Goal: Task Accomplishment & Management: Manage account settings

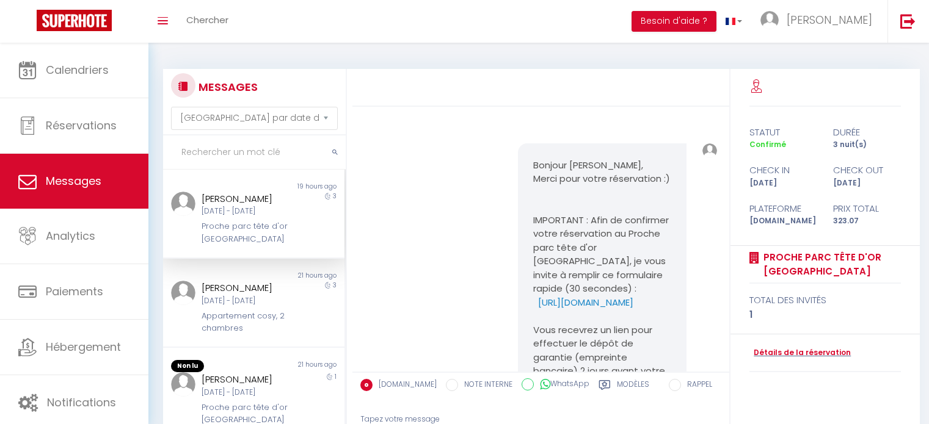
select select "message"
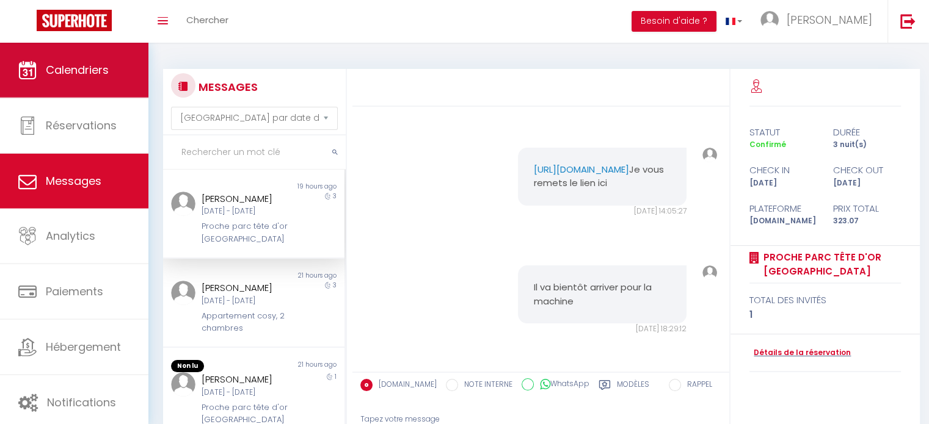
scroll to position [125, 0]
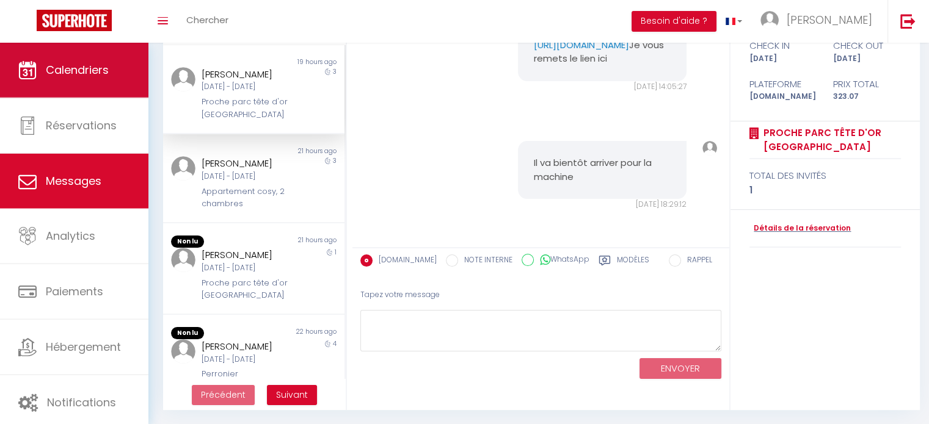
click at [95, 79] on link "Calendriers" at bounding box center [74, 70] width 148 height 55
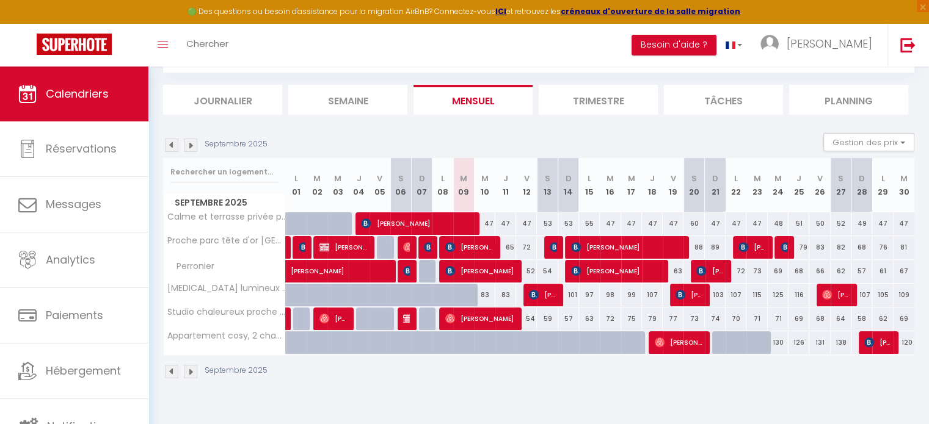
click at [192, 144] on img at bounding box center [190, 145] width 13 height 13
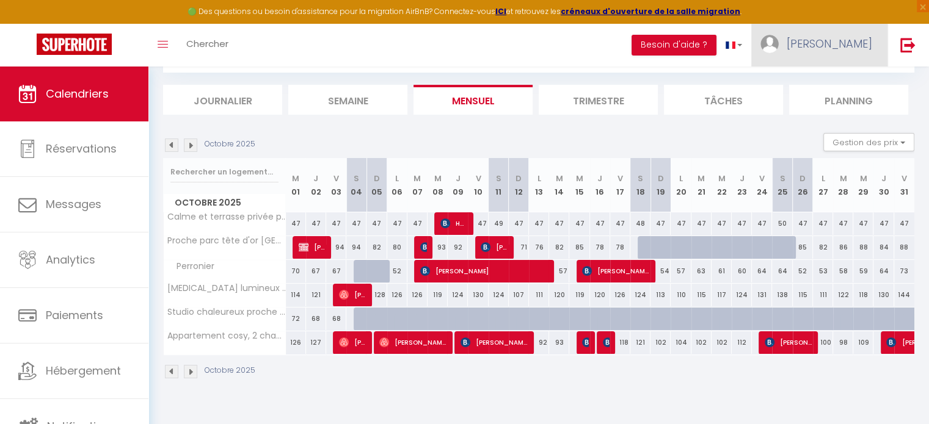
click at [835, 38] on link "[PERSON_NAME]" at bounding box center [819, 45] width 136 height 43
click at [776, 128] on section "Octobre 2025 Gestion des prix Nb Nuits minimum Règles Disponibilité Octobre 202…" at bounding box center [538, 256] width 751 height 271
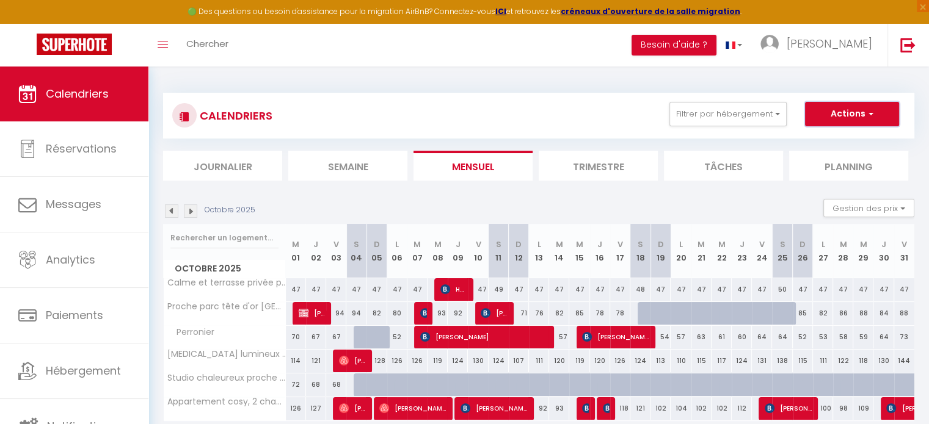
click at [832, 119] on button "Actions" at bounding box center [852, 114] width 94 height 24
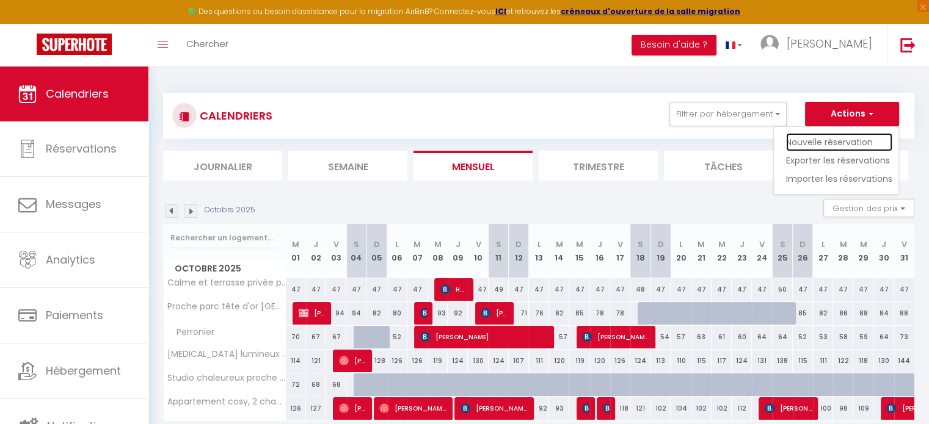
click at [830, 144] on link "Nouvelle réservation" at bounding box center [839, 142] width 106 height 18
select select
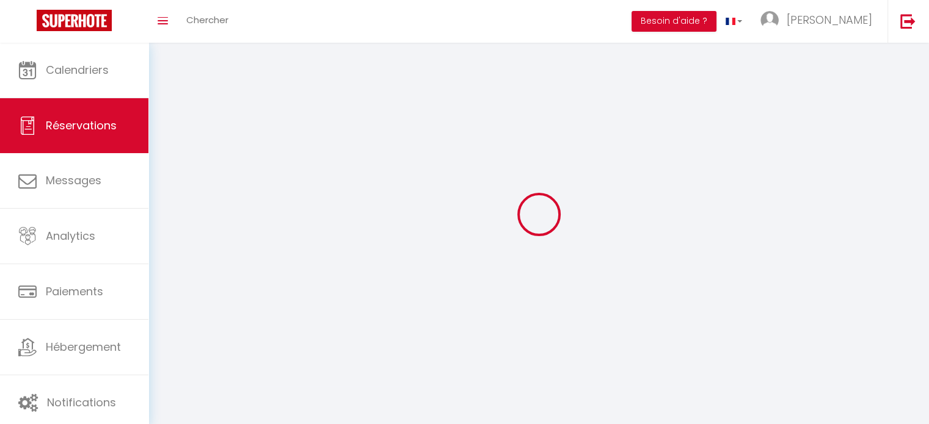
select select
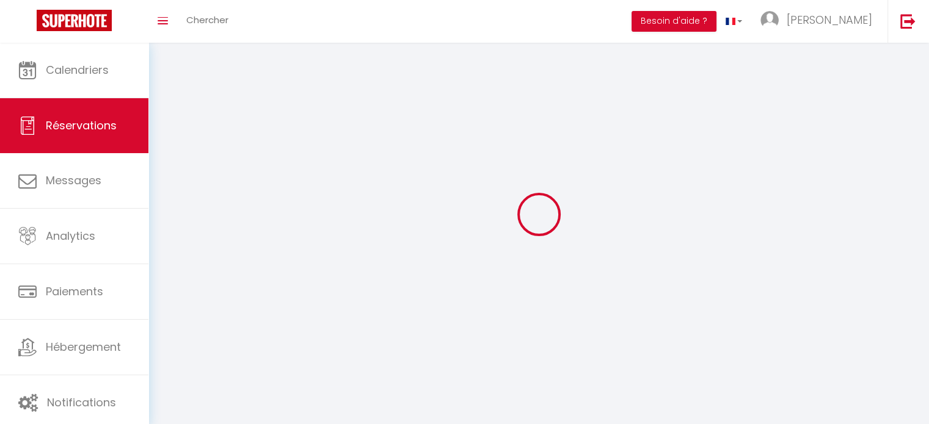
select select
checkbox input "false"
select select
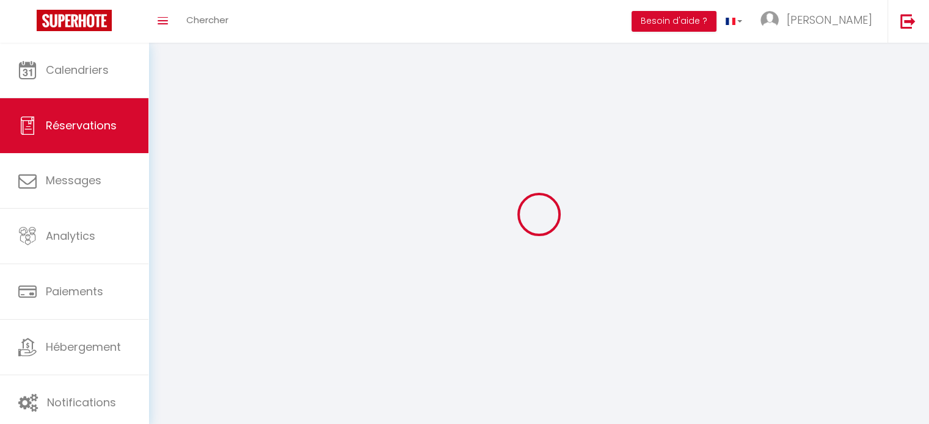
select select
checkbox input "false"
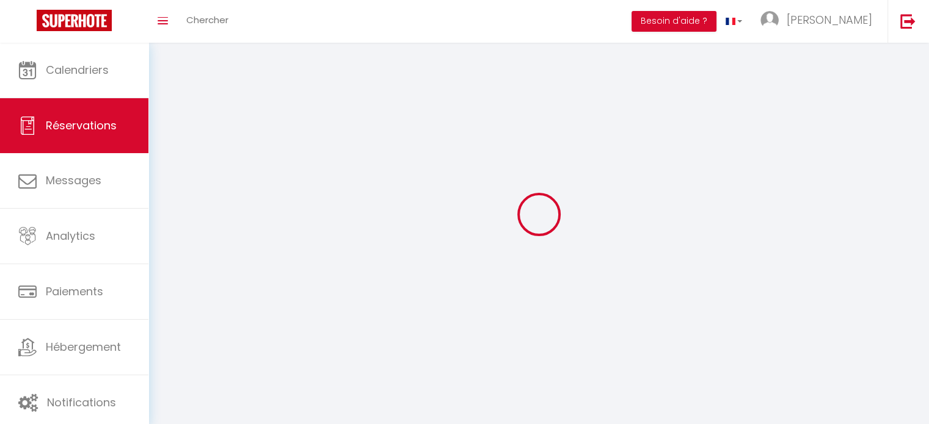
select select
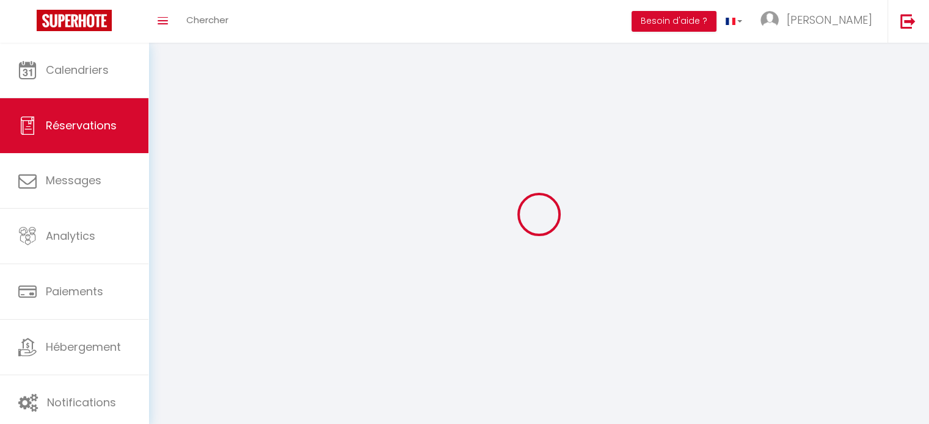
checkbox input "false"
select select
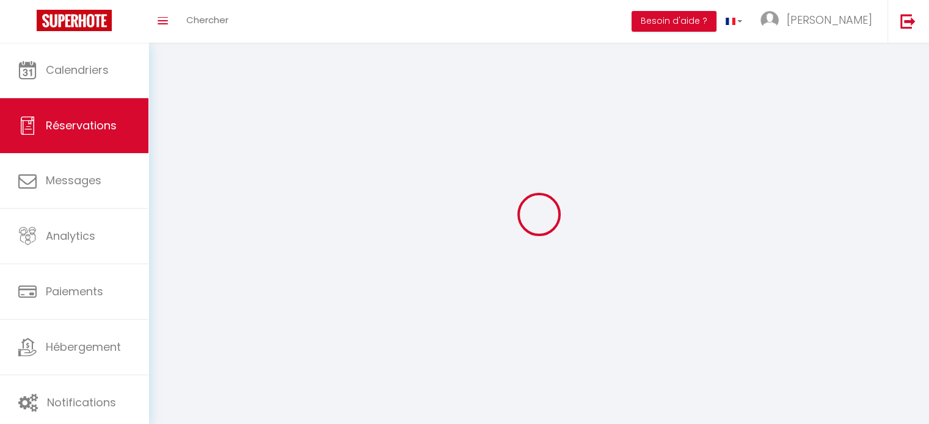
select select
checkbox input "false"
select select
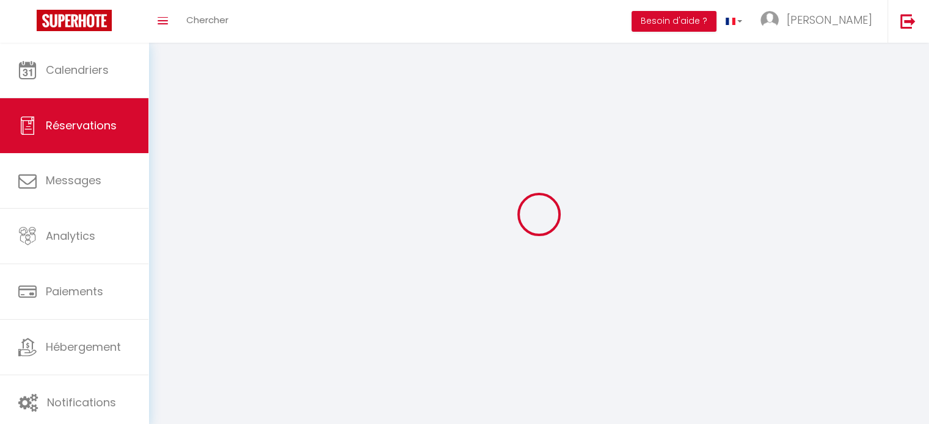
checkbox input "false"
select select
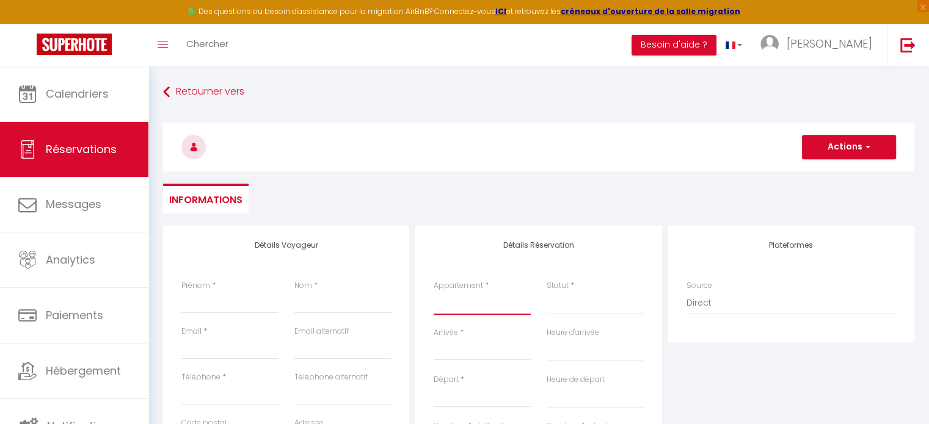
click at [470, 302] on select "Calme et terrasse privée près de [GEOGRAPHIC_DATA] chaleureux proche métroB [ME…" at bounding box center [482, 303] width 97 height 23
select select "70839"
click at [434, 292] on select "Calme et terrasse privée près de [GEOGRAPHIC_DATA] chaleureux proche métroB [ME…" at bounding box center [482, 303] width 97 height 23
select select
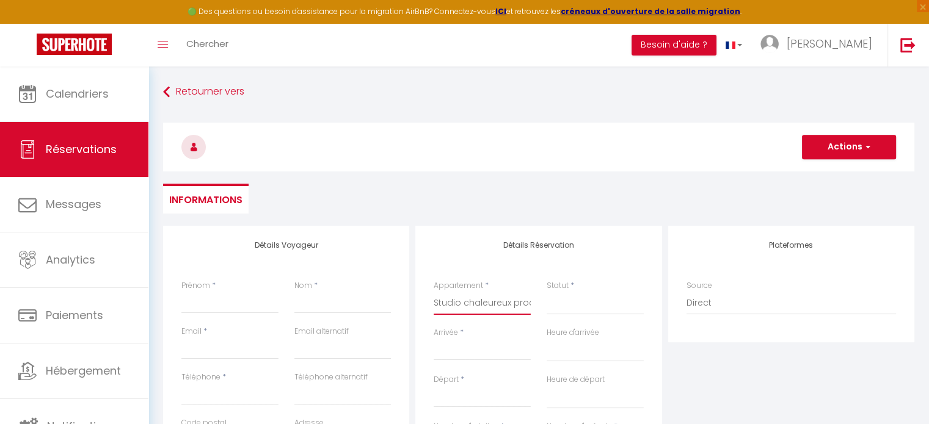
select select
checkbox input "false"
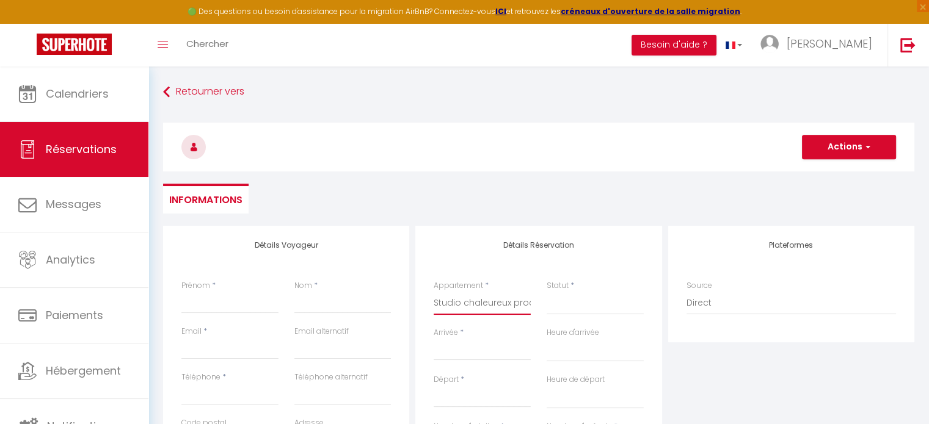
select select
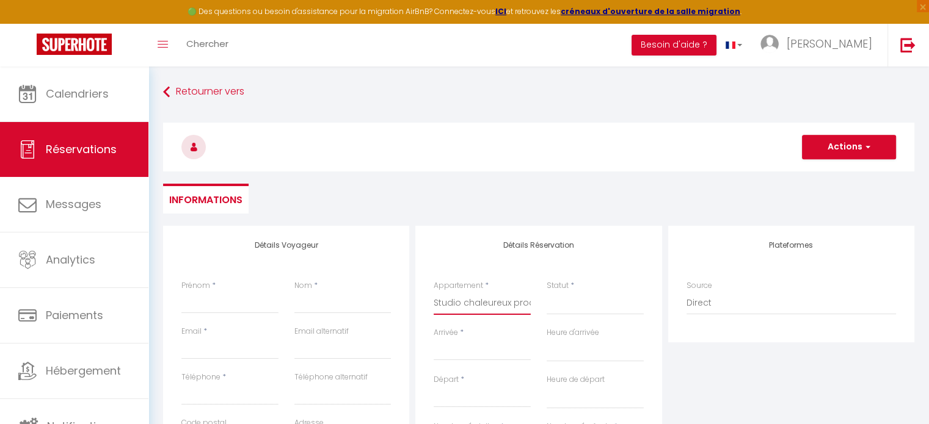
select select
checkbox input "false"
click at [473, 344] on input "Arrivée" at bounding box center [482, 351] width 97 height 16
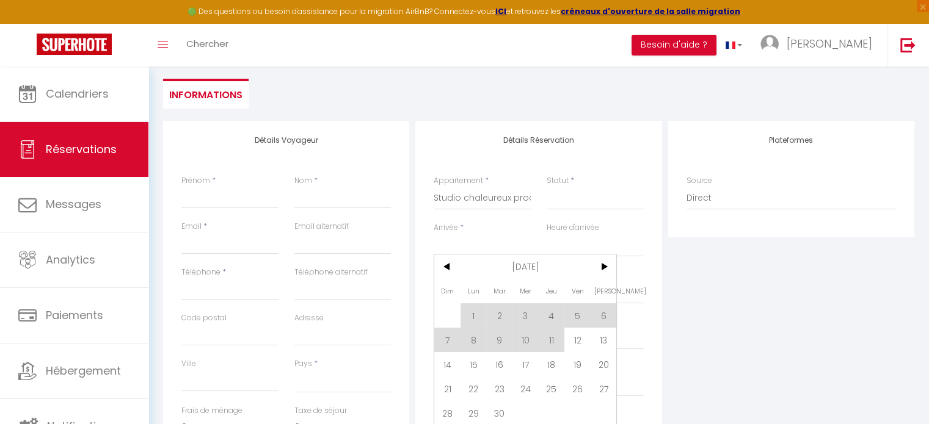
scroll to position [117, 0]
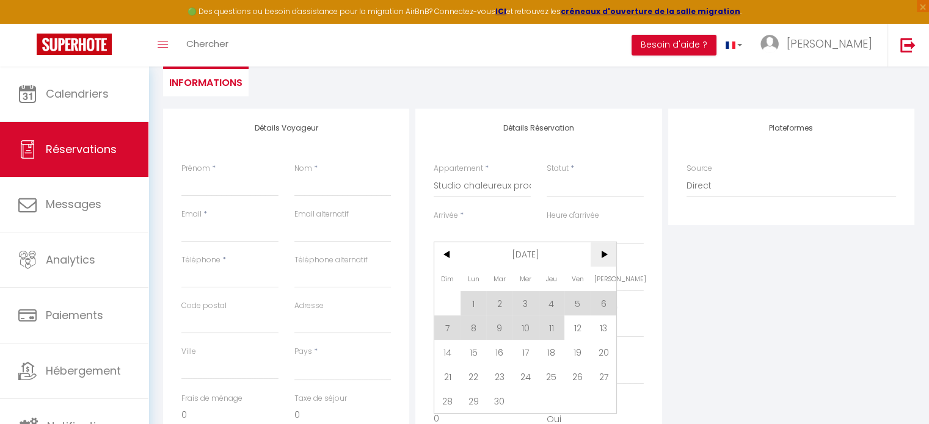
click at [605, 255] on span ">" at bounding box center [604, 254] width 26 height 24
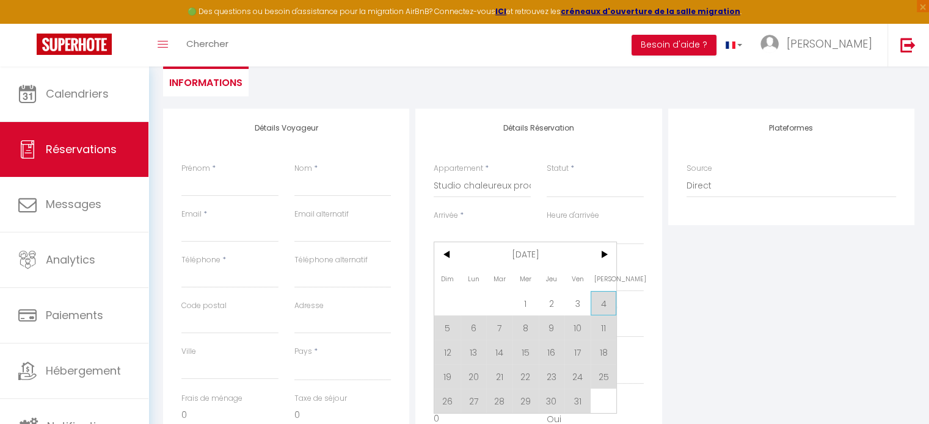
click at [603, 310] on span "4" at bounding box center [604, 303] width 26 height 24
select select
type input "[DATE]"
select select
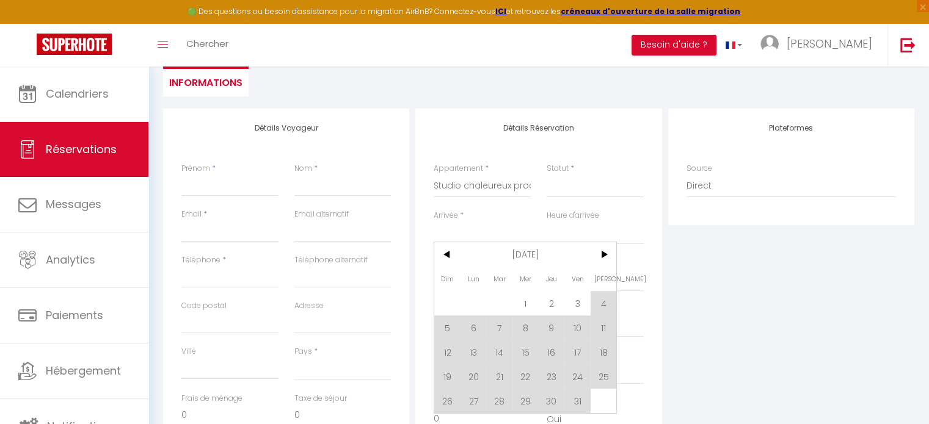
type input "Dim 05 Octobre 2025"
select select
checkbox input "false"
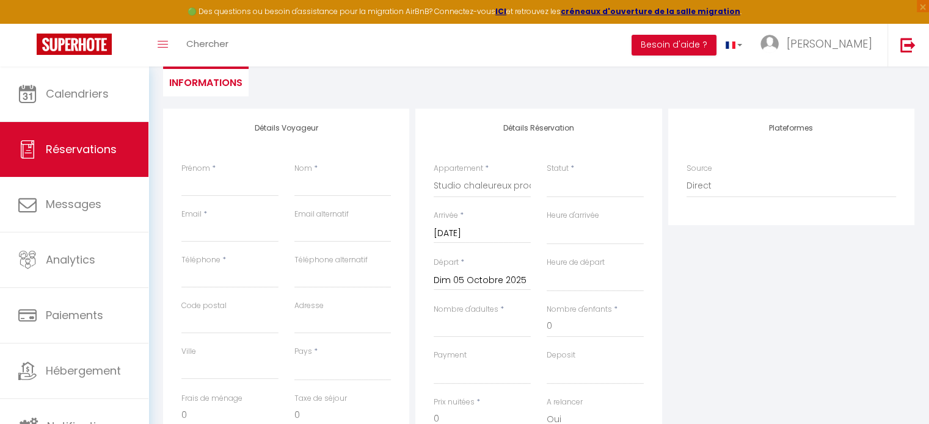
click at [506, 283] on input "Dim 05 Octobre 2025" at bounding box center [482, 281] width 97 height 16
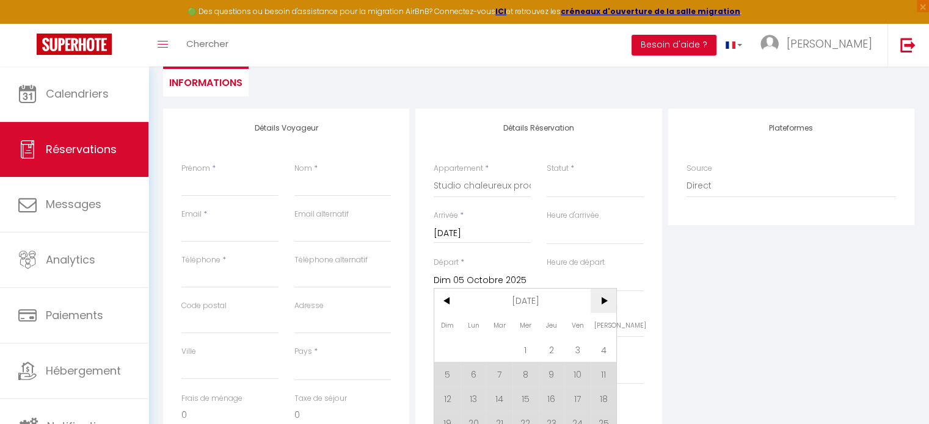
click at [614, 297] on span ">" at bounding box center [604, 301] width 26 height 24
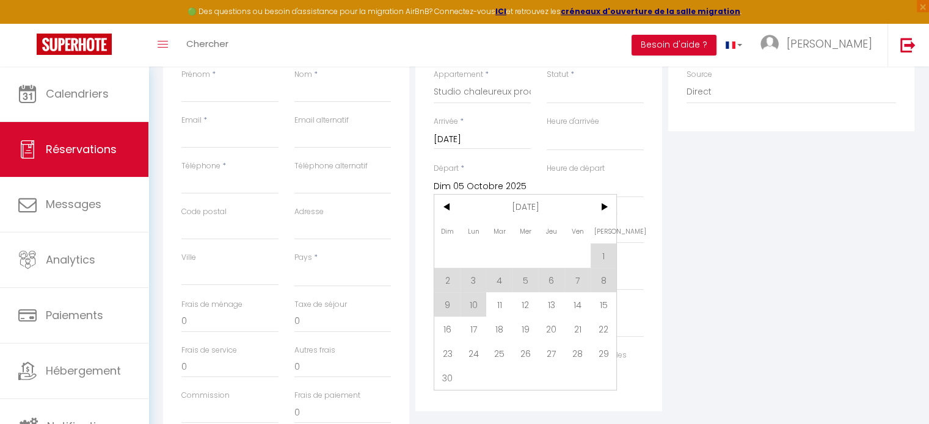
scroll to position [213, 0]
click at [479, 304] on span "10" at bounding box center [473, 303] width 26 height 24
select select
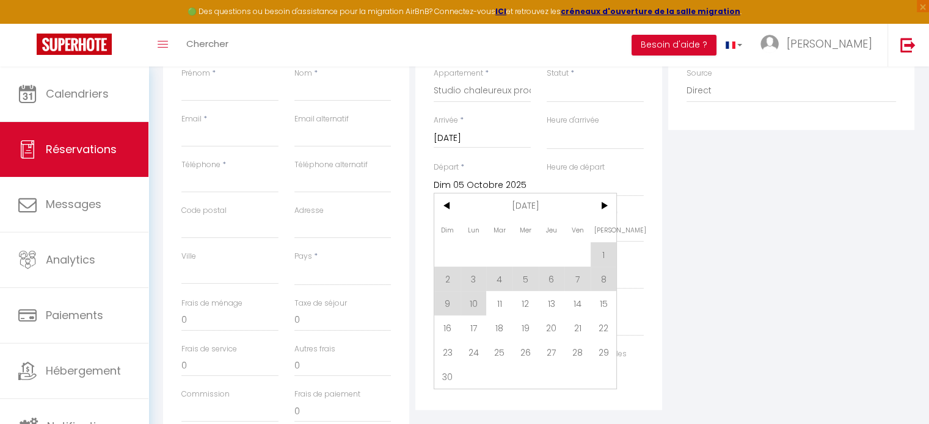
type input "Lun 10 Novembre 2025"
select select
checkbox input "false"
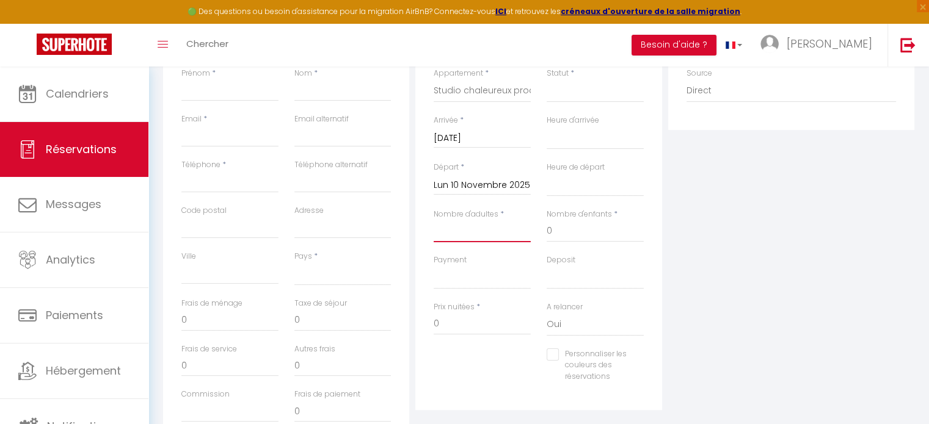
click at [490, 225] on input "Nombre d'adultes" at bounding box center [482, 231] width 97 height 22
type input "&"
select select
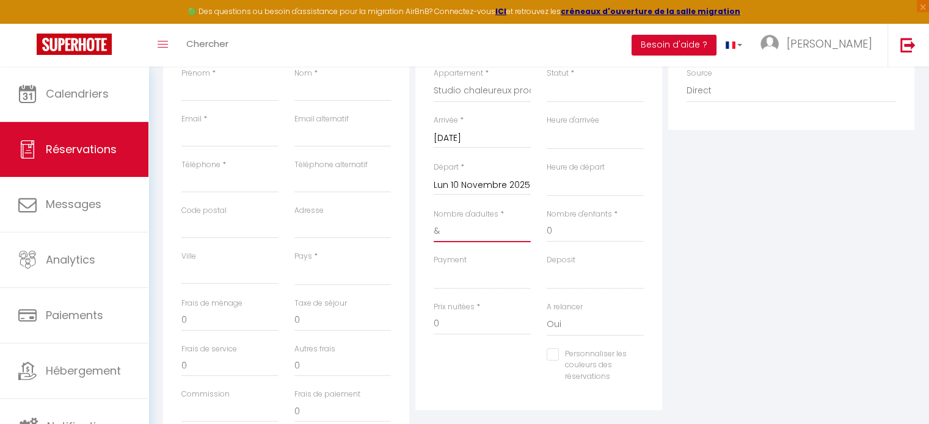
select select
checkbox input "false"
select select
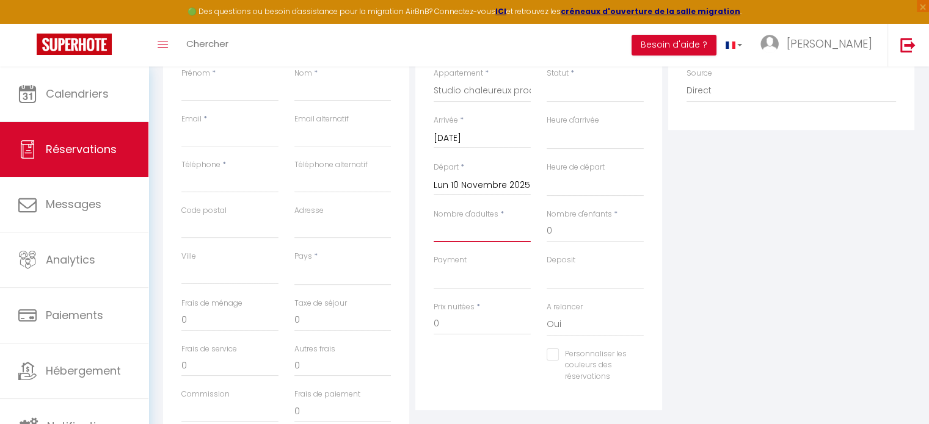
select select
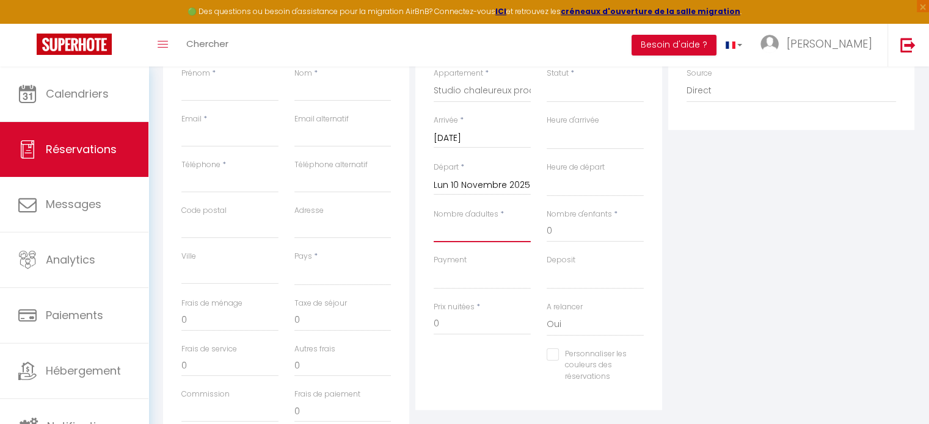
checkbox input "false"
type input "1"
select select
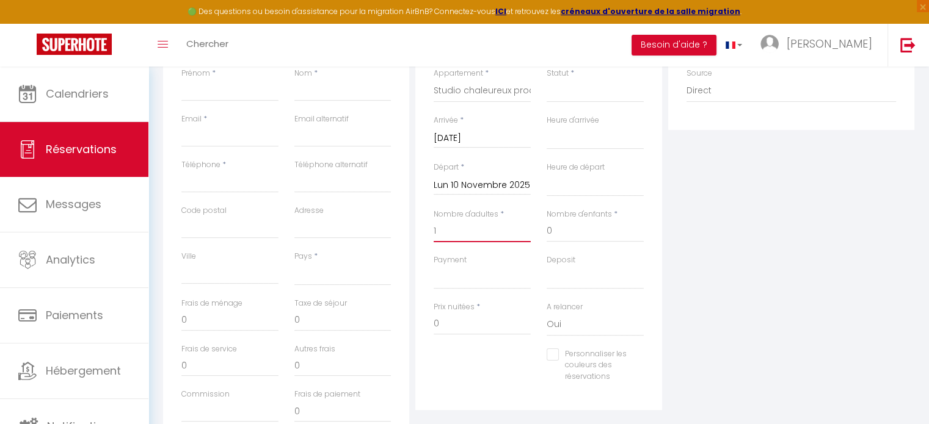
select select
checkbox input "false"
select select
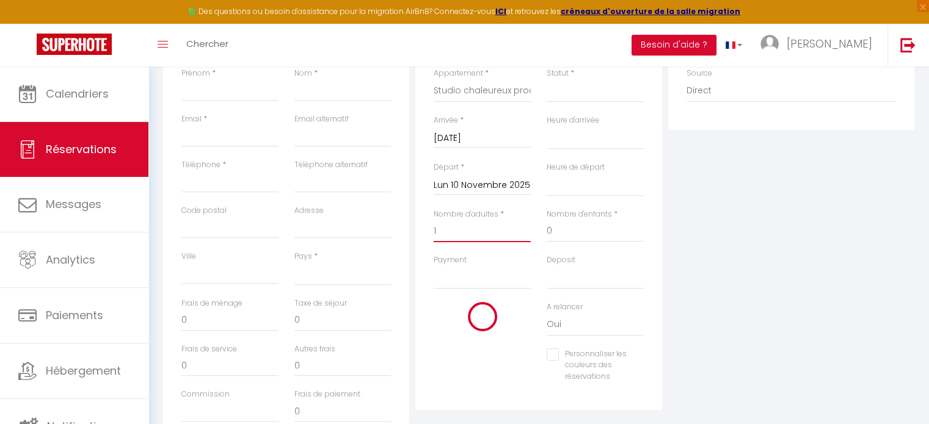
select select
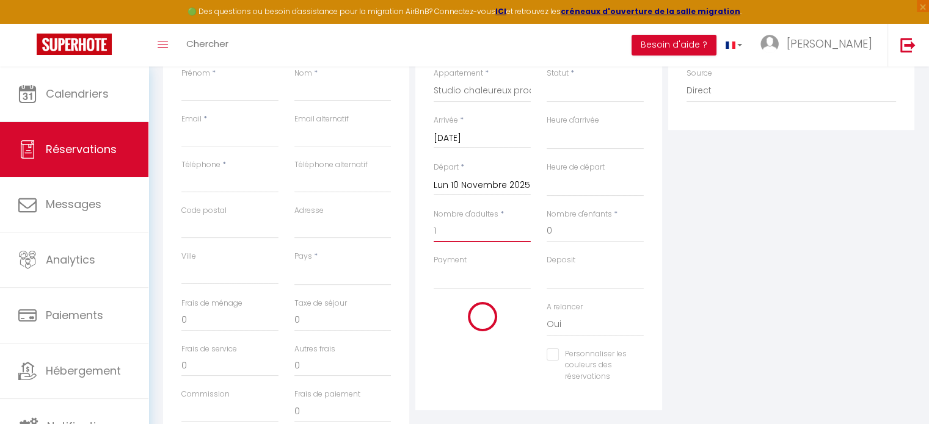
checkbox input "false"
type input "1"
click at [779, 273] on div "Plateformes Source Direct [DOMAIN_NAME] [DOMAIN_NAME] Chalet montagne Expedia G…" at bounding box center [791, 231] width 252 height 437
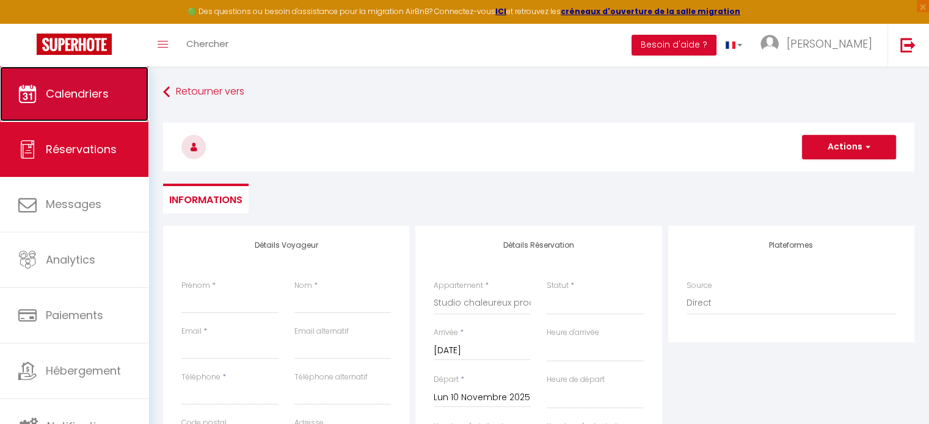
click at [103, 99] on span "Calendriers" at bounding box center [77, 93] width 63 height 15
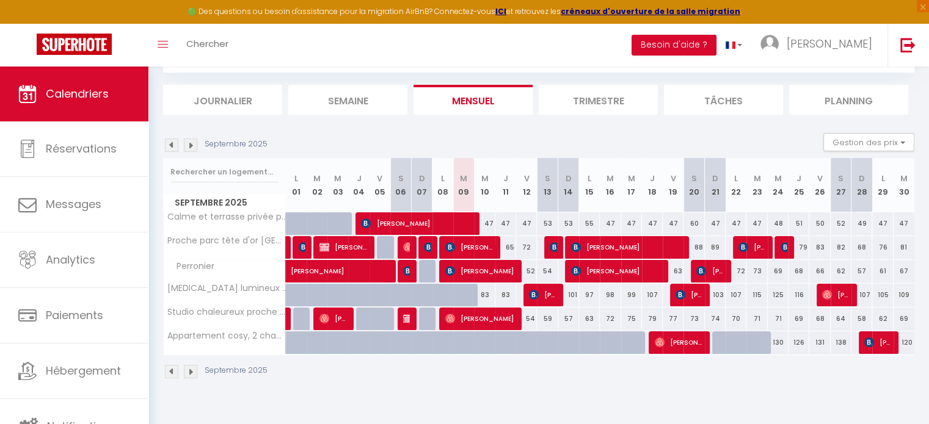
scroll to position [66, 0]
click at [191, 371] on img at bounding box center [190, 371] width 13 height 13
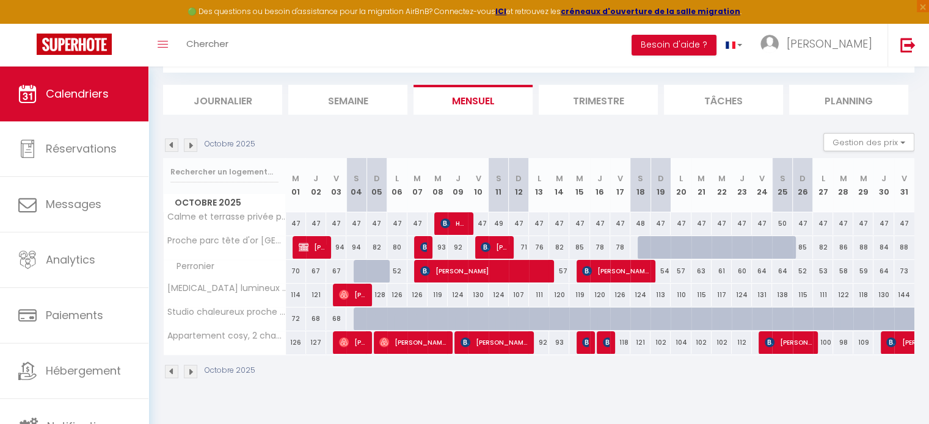
click at [358, 312] on div at bounding box center [364, 319] width 20 height 23
type input "69"
type input "[DATE]"
type input "Dim 05 Octobre 2025"
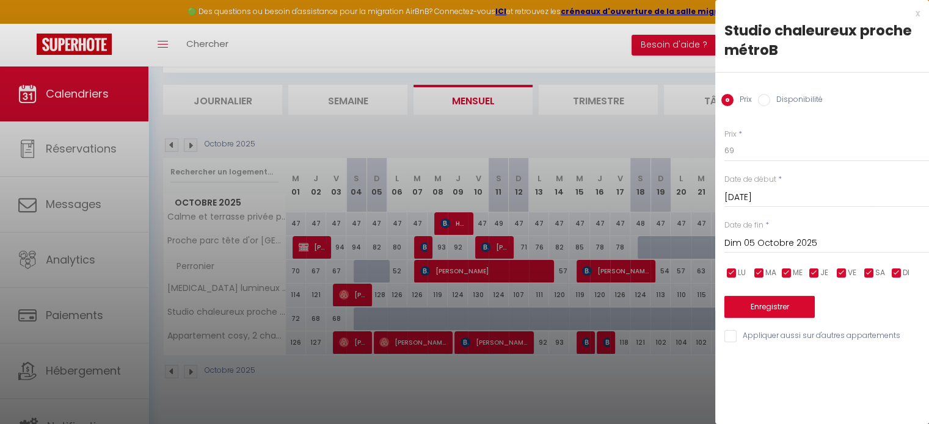
click at [528, 314] on div at bounding box center [464, 212] width 929 height 424
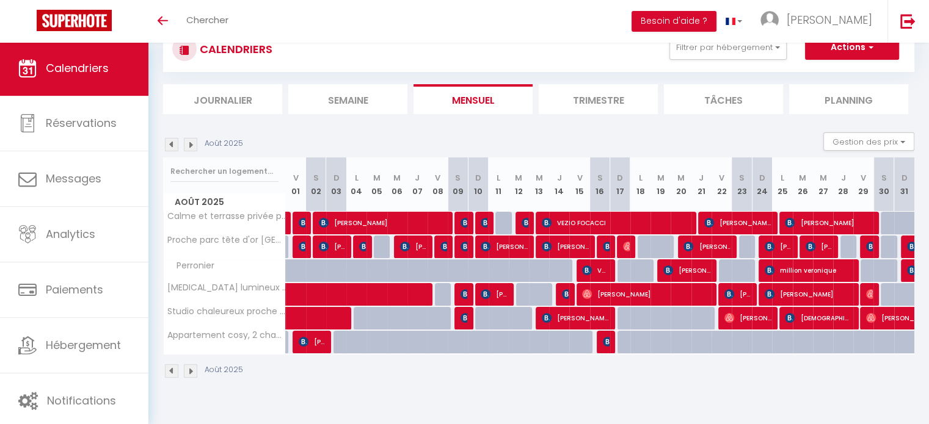
click at [186, 369] on img at bounding box center [190, 371] width 13 height 13
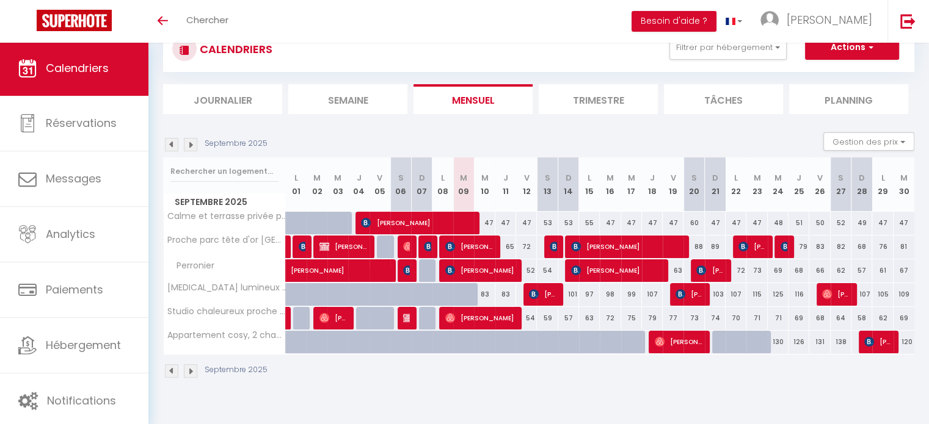
click at [165, 373] on img at bounding box center [171, 371] width 13 height 13
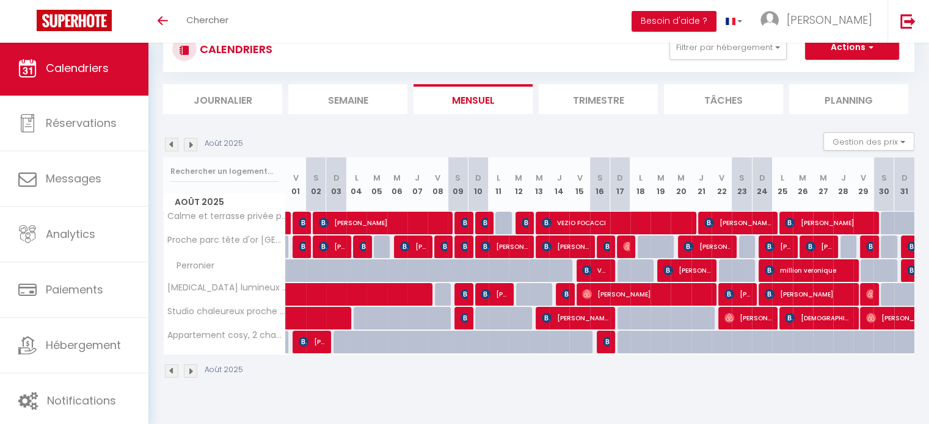
click at [188, 368] on img at bounding box center [190, 371] width 13 height 13
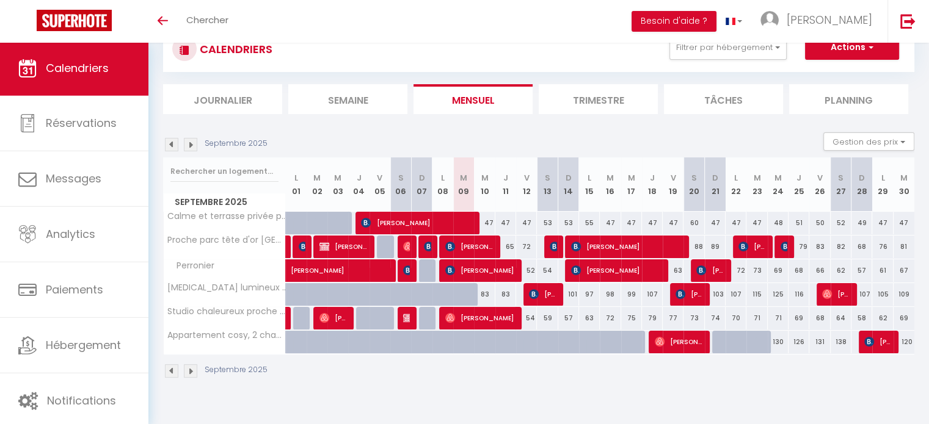
click at [466, 290] on div at bounding box center [470, 301] width 21 height 23
type input "83"
type input "[DATE]"
type input "Mer 10 Septembre 2025"
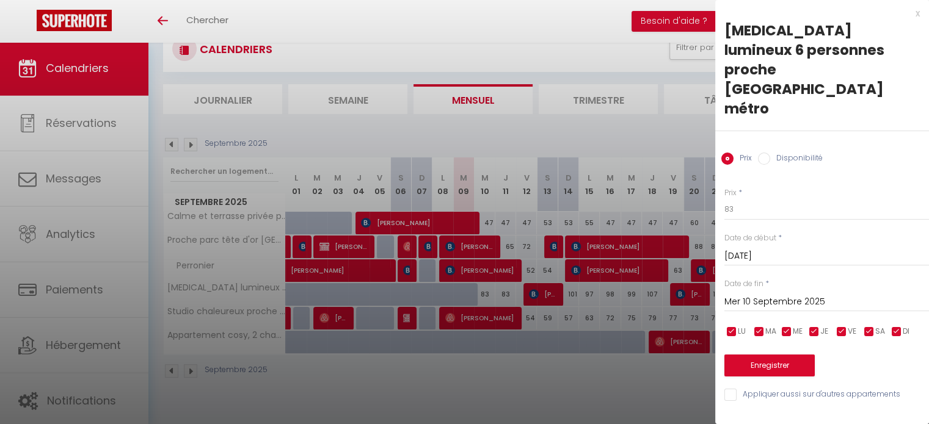
click at [767, 153] on input "Disponibilité" at bounding box center [764, 159] width 12 height 12
radio input "true"
radio input "false"
click at [919, 14] on div "x" at bounding box center [817, 13] width 205 height 15
